Goal: Find contact information: Find contact information

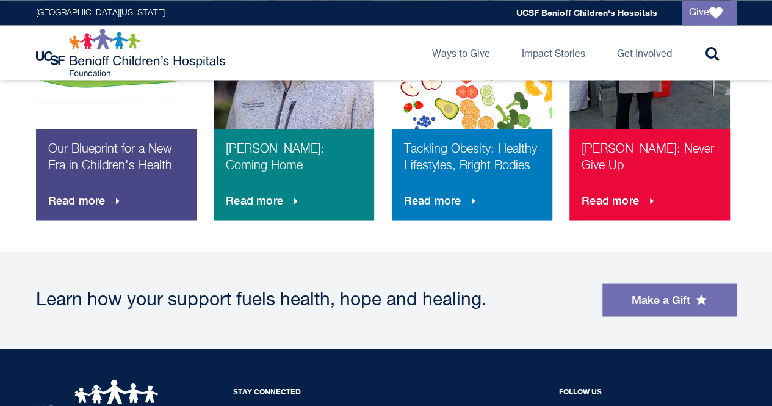
scroll to position [995, 0]
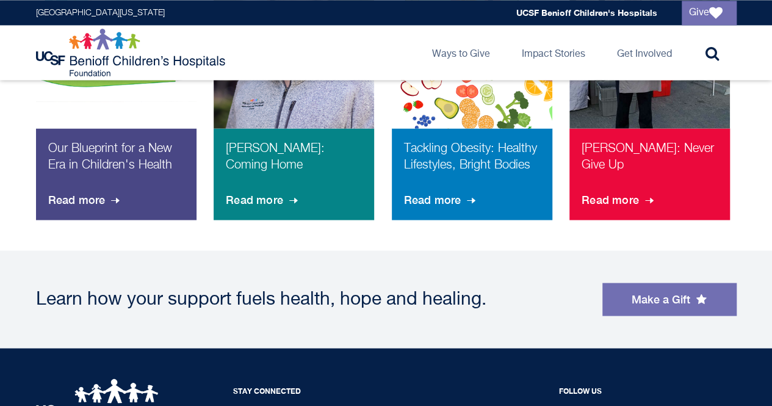
click at [675, 280] on div "Learn how your support fuels health, hope and healing. Make a Gift" at bounding box center [386, 299] width 723 height 98
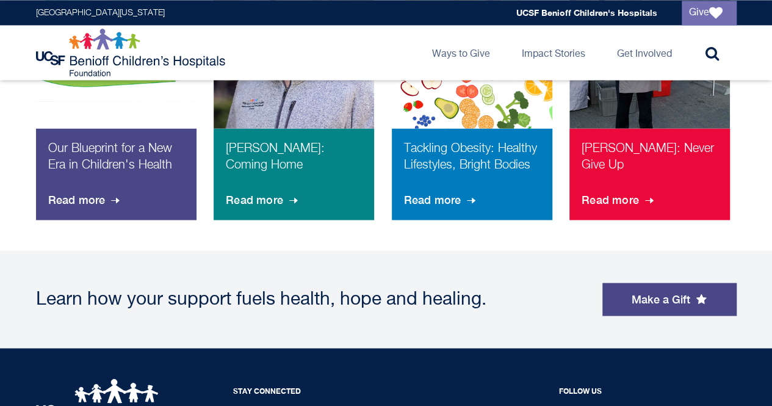
click at [681, 293] on link "Make a Gift" at bounding box center [670, 299] width 134 height 33
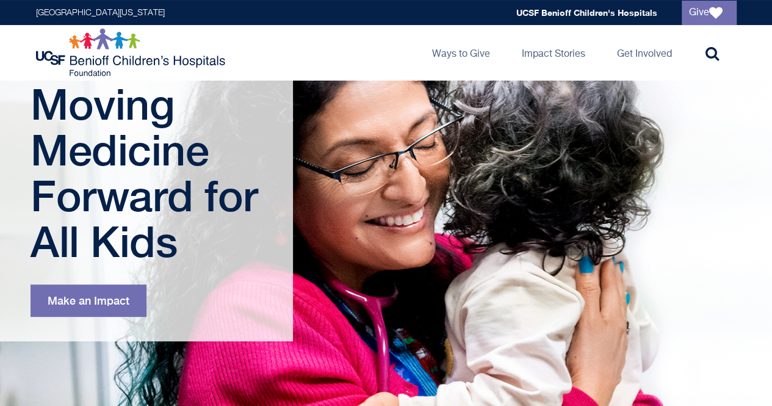
scroll to position [79, 0]
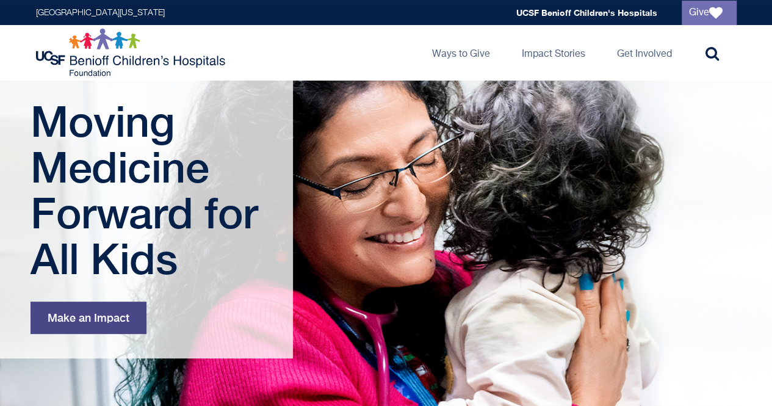
click at [107, 319] on link "Make an Impact" at bounding box center [89, 318] width 116 height 32
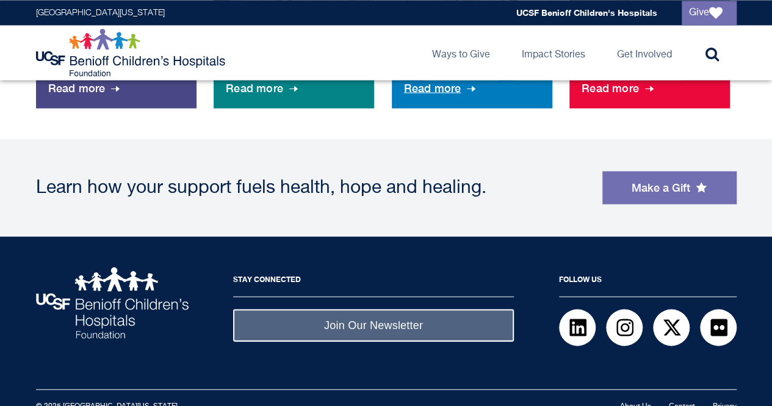
scroll to position [1117, 0]
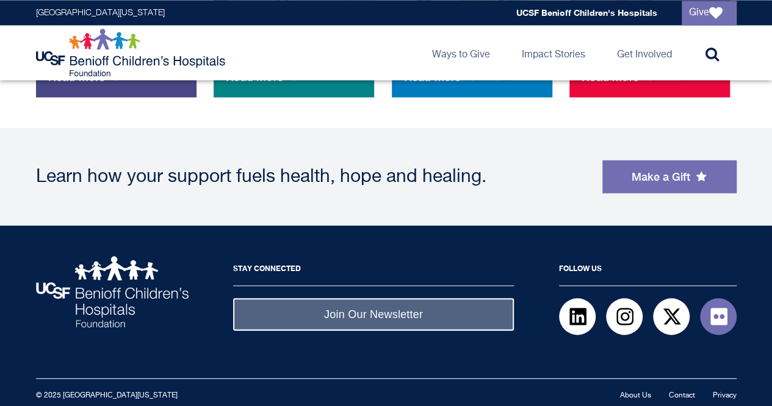
click at [717, 316] on span at bounding box center [719, 316] width 20 height 20
click at [684, 391] on link "Contact" at bounding box center [682, 394] width 26 height 7
